Goal: Find specific page/section: Find specific page/section

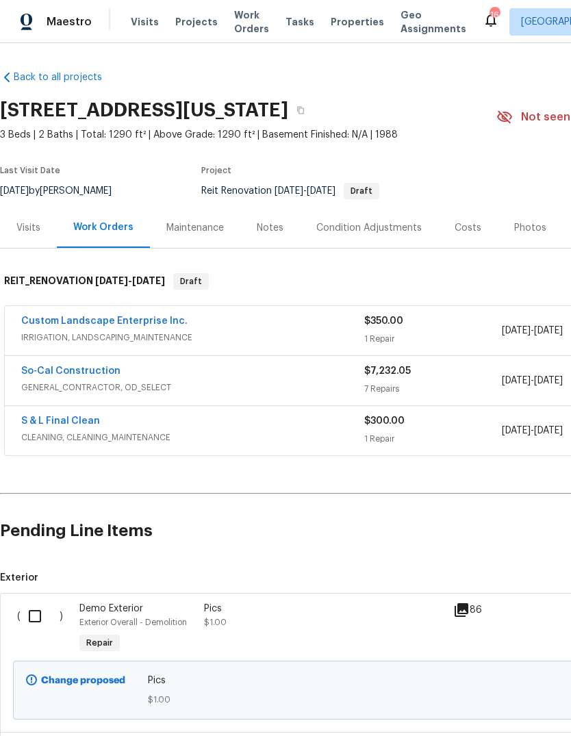
click at [292, 18] on span "Tasks" at bounding box center [300, 22] width 29 height 10
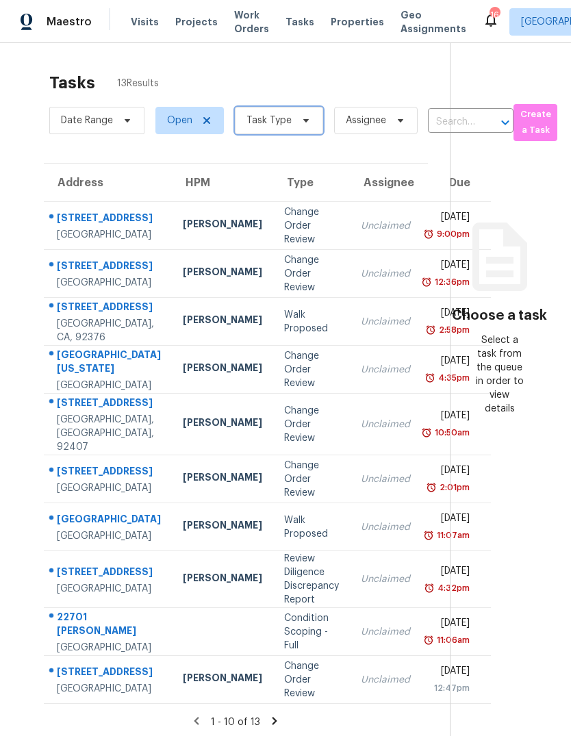
click at [301, 125] on icon at bounding box center [306, 120] width 11 height 11
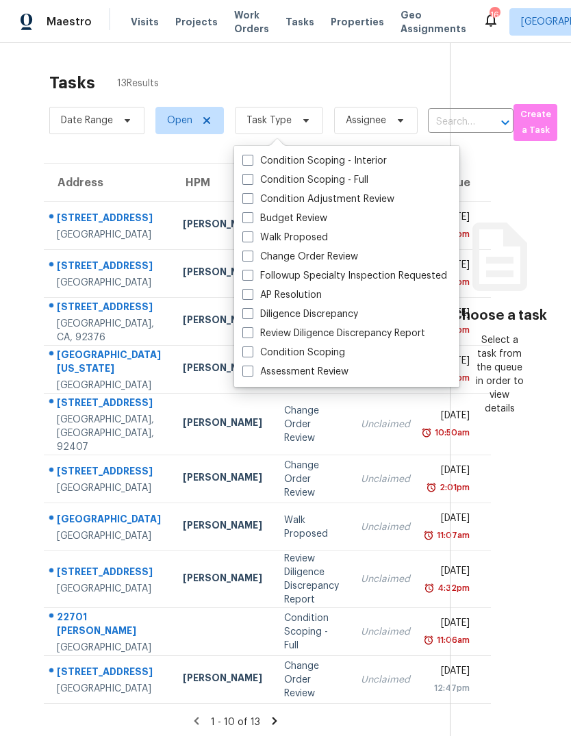
click at [308, 216] on label "Budget Review" at bounding box center [285, 219] width 85 height 14
click at [251, 216] on input "Budget Review" at bounding box center [247, 216] width 9 height 9
checkbox input "true"
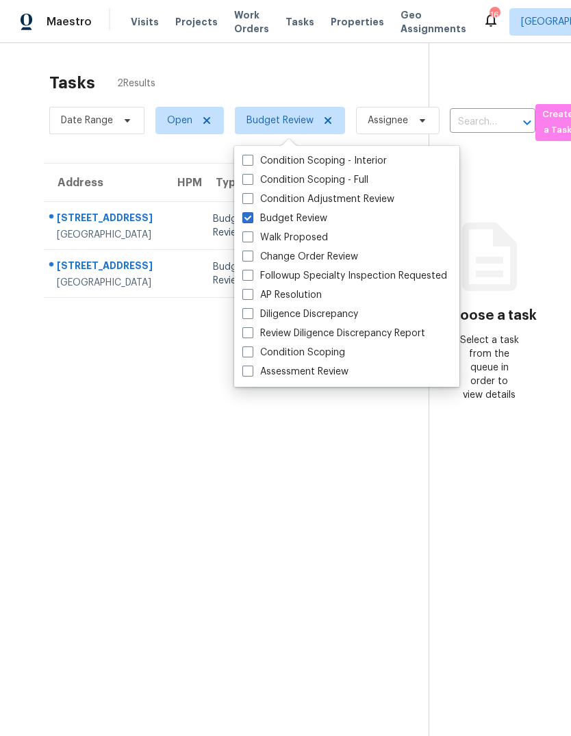
click at [121, 550] on section "Tasks 2 Results Date Range Open Budget Review Assignee ​ Create a Task Address …" at bounding box center [225, 422] width 407 height 715
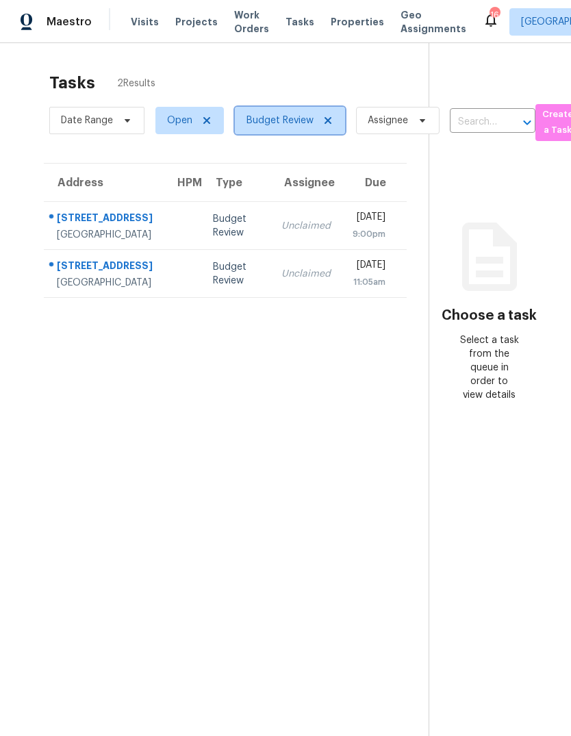
click at [340, 123] on span "Budget Review" at bounding box center [290, 120] width 110 height 27
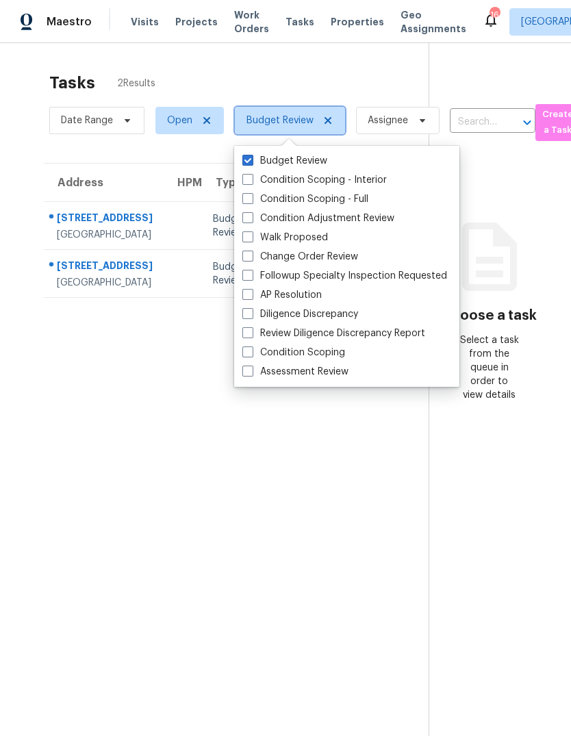
click at [338, 115] on span "Budget Review" at bounding box center [290, 120] width 110 height 27
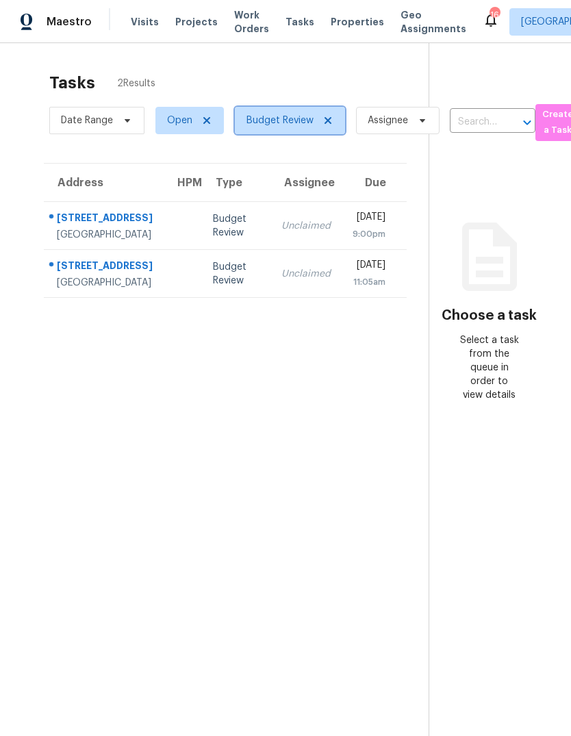
click at [326, 126] on icon at bounding box center [328, 120] width 11 height 11
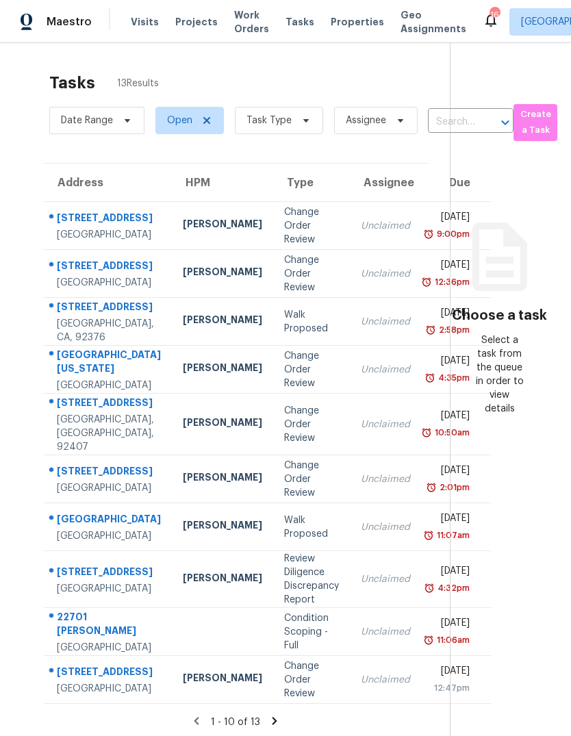
click at [141, 18] on span "Visits" at bounding box center [145, 22] width 28 height 14
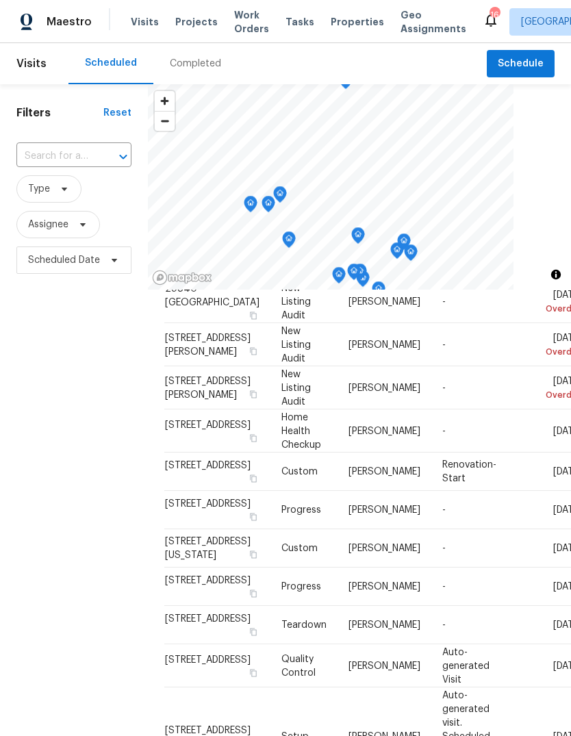
scroll to position [127, 0]
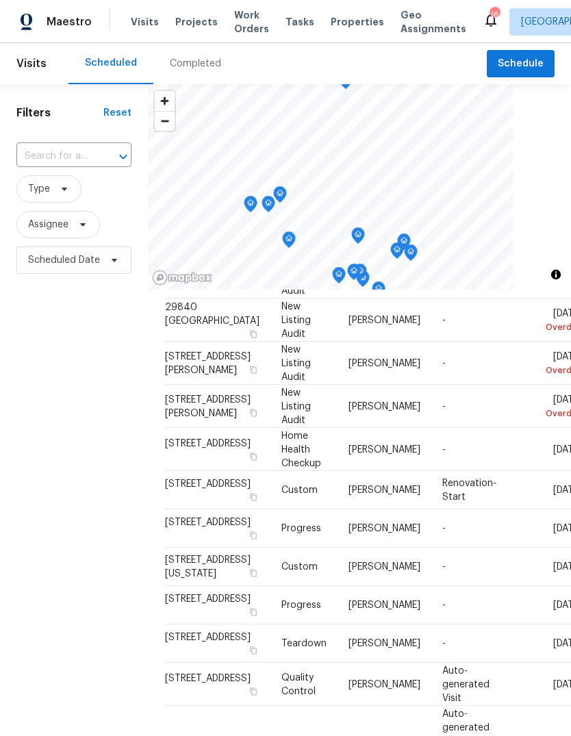
click at [346, 21] on span "Properties" at bounding box center [357, 22] width 53 height 14
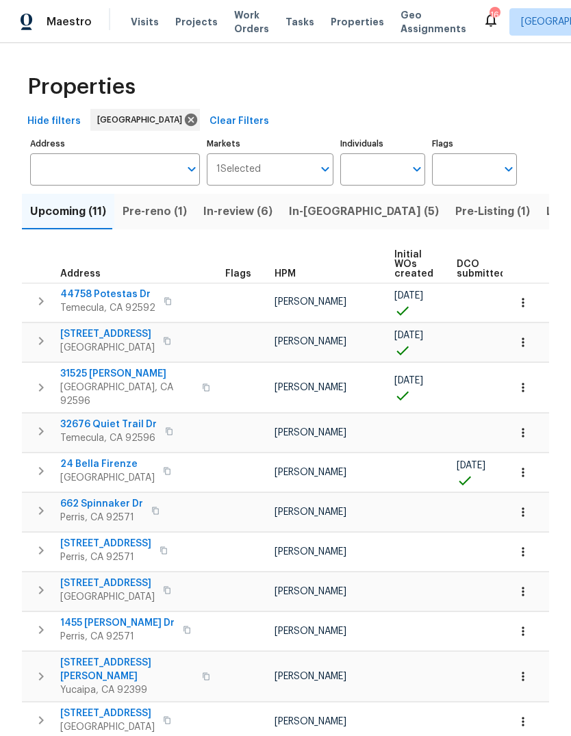
click at [367, 172] on input "Individuals" at bounding box center [372, 169] width 64 height 32
type input "[PERSON_NAME]"
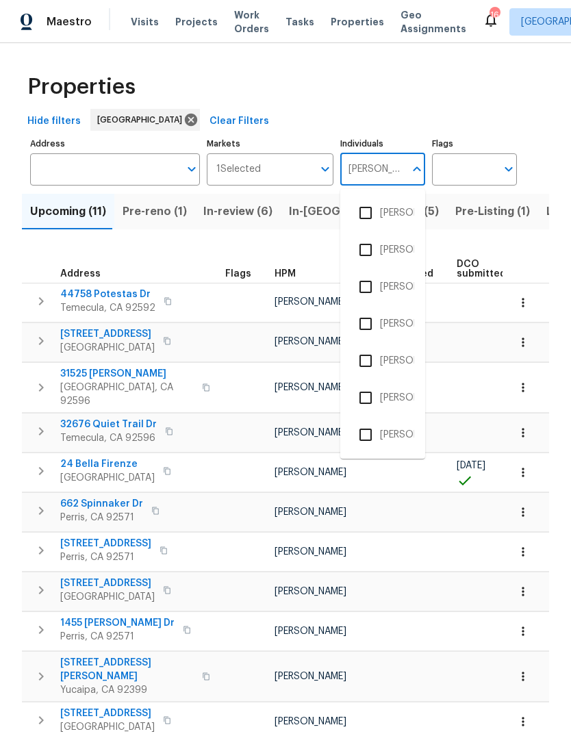
click at [398, 283] on li "[PERSON_NAME]" at bounding box center [382, 287] width 63 height 29
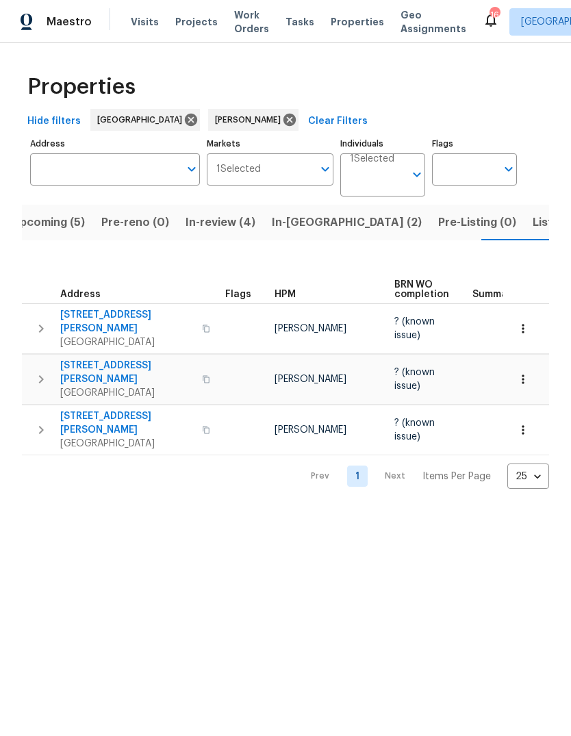
click at [533, 223] on span "Listed (1)" at bounding box center [557, 222] width 49 height 19
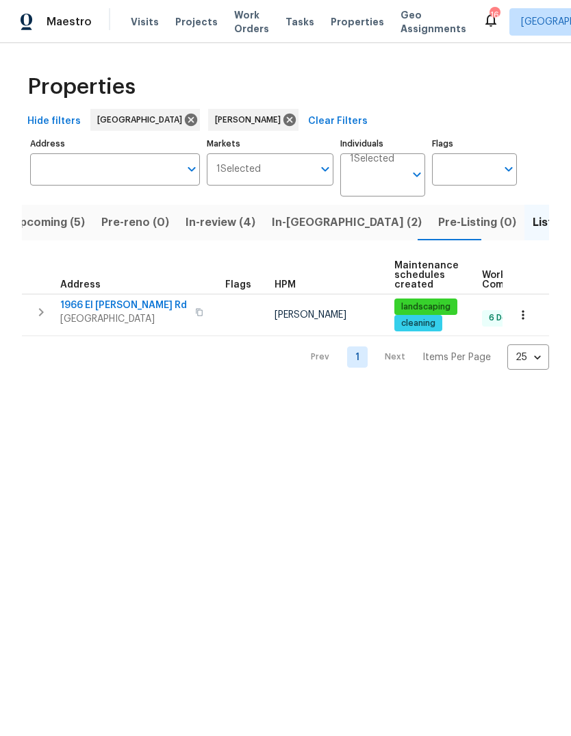
click at [313, 224] on span "In-[GEOGRAPHIC_DATA] (2)" at bounding box center [347, 222] width 150 height 19
